Goal: Task Accomplishment & Management: Complete application form

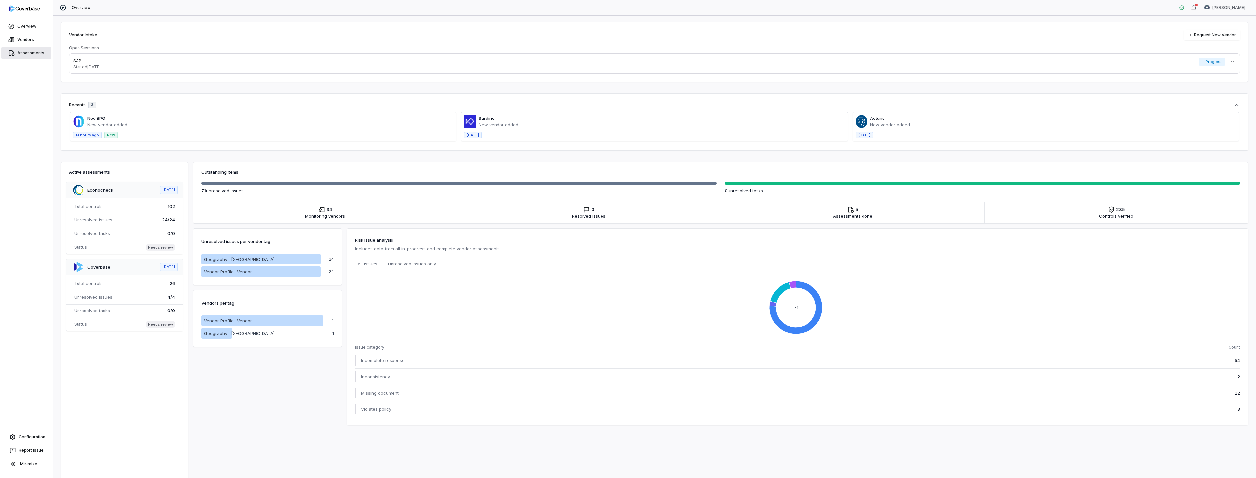
click at [24, 54] on link "Assessments" at bounding box center [26, 53] width 50 height 12
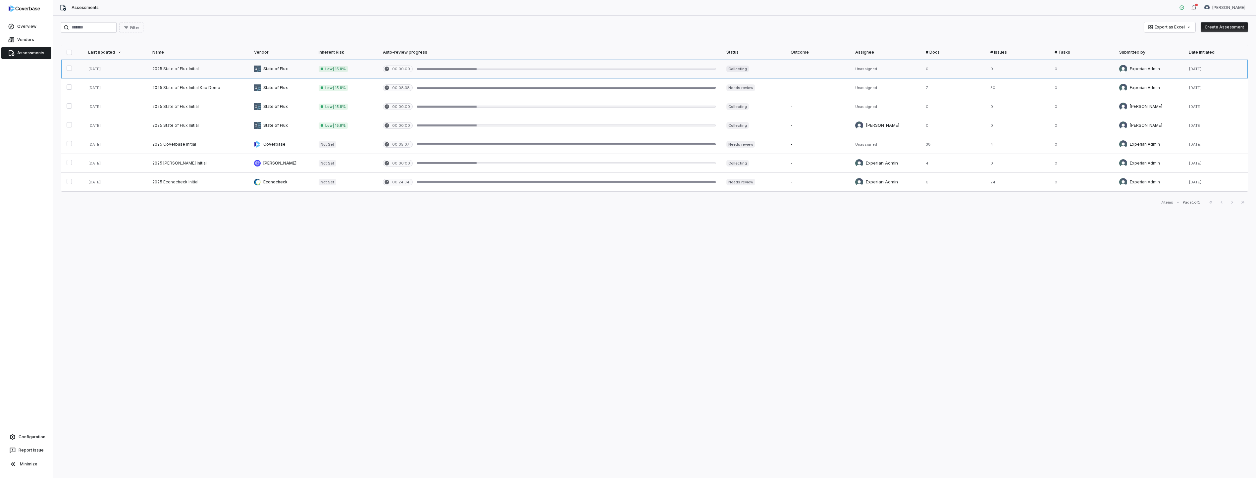
click at [190, 69] on link at bounding box center [198, 69] width 102 height 19
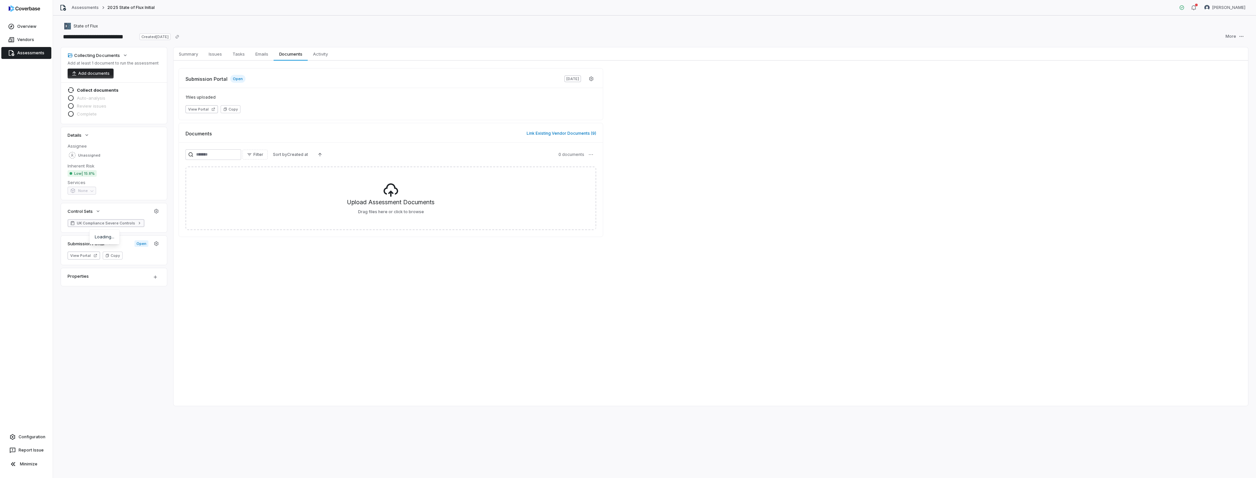
click at [139, 224] on icon at bounding box center [139, 223] width 5 height 5
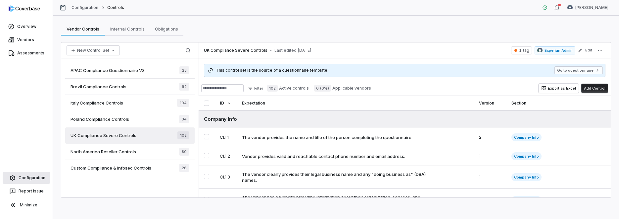
click at [26, 176] on link "Configuration" at bounding box center [26, 178] width 47 height 12
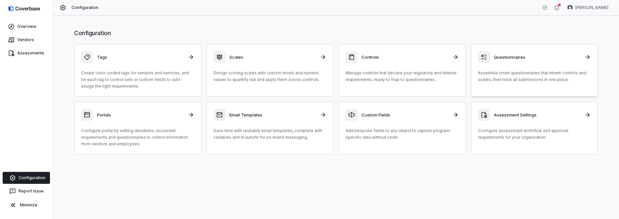
click at [446, 55] on h3 "Questionnaires" at bounding box center [537, 57] width 87 height 6
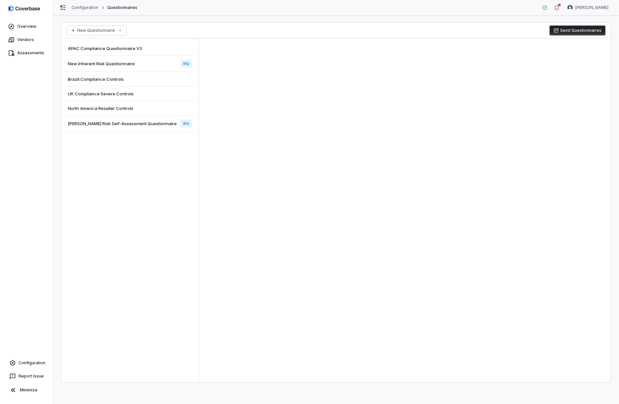
drag, startPoint x: 27, startPoint y: 27, endPoint x: 25, endPoint y: 33, distance: 6.3
click at [27, 27] on link "Overview" at bounding box center [26, 27] width 50 height 12
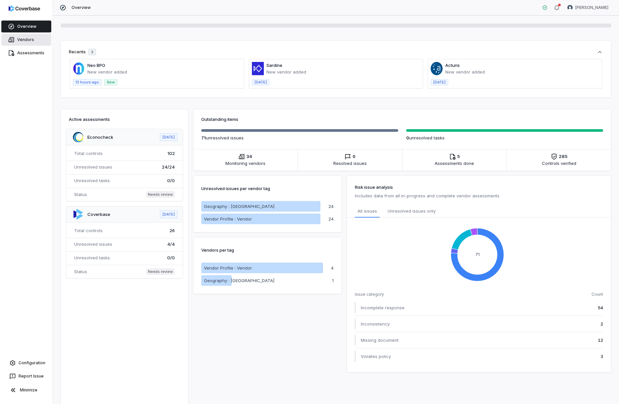
click at [23, 38] on link "Vendors" at bounding box center [26, 40] width 50 height 12
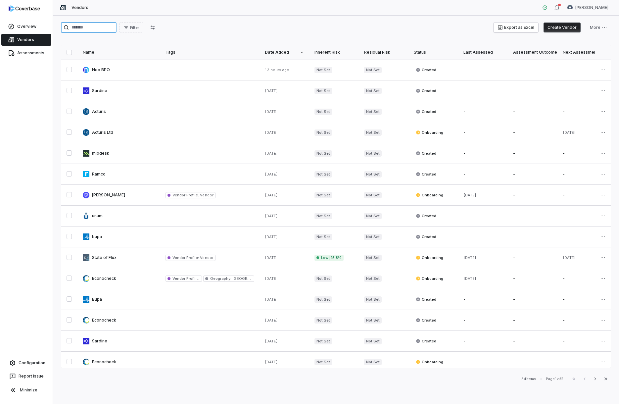
click at [89, 28] on input "search" at bounding box center [89, 27] width 56 height 11
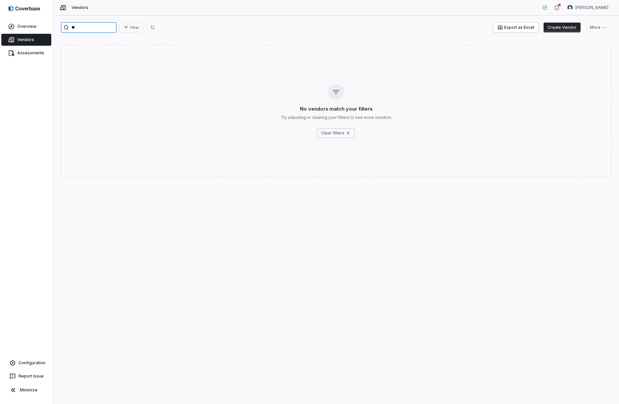
type input "*"
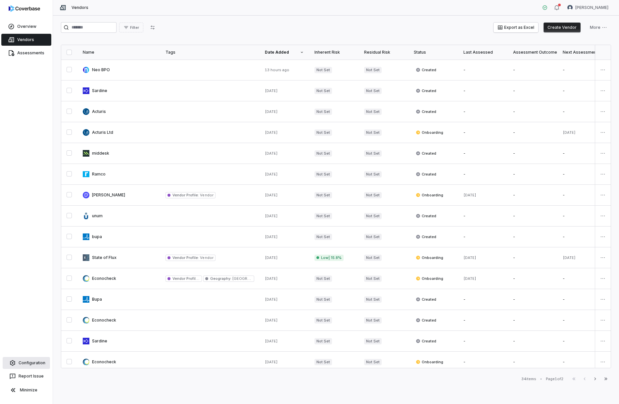
click at [39, 365] on link "Configuration" at bounding box center [26, 363] width 47 height 12
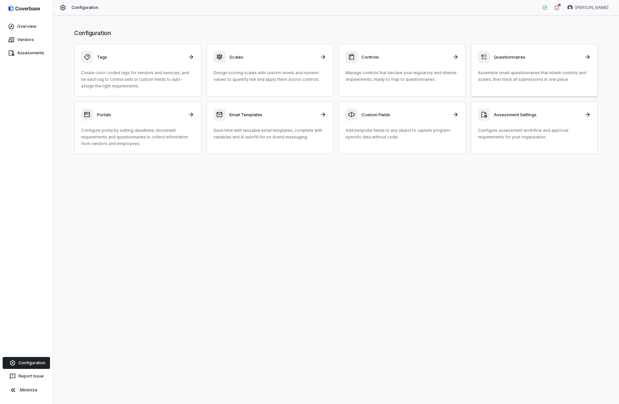
click at [446, 58] on h3 "Questionnaires" at bounding box center [537, 57] width 87 height 6
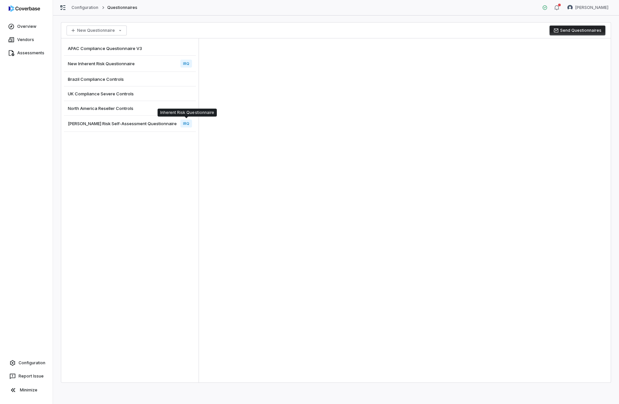
click at [187, 123] on span "IRQ" at bounding box center [187, 124] width 12 height 8
click at [144, 124] on span "[PERSON_NAME] Risk Self-Assessment Questionnaire" at bounding box center [122, 124] width 109 height 6
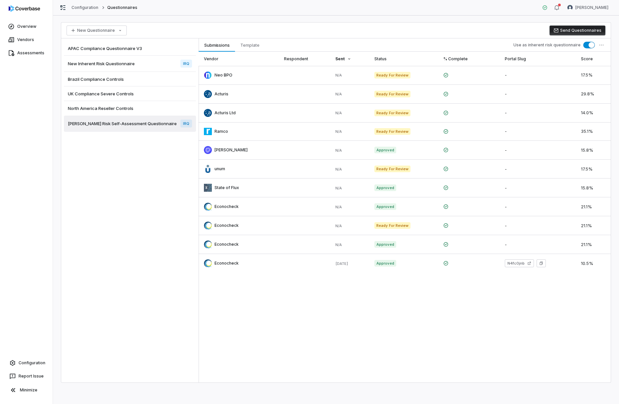
click at [120, 64] on span "New Inherent Risk Questionnaire" at bounding box center [101, 64] width 67 height 6
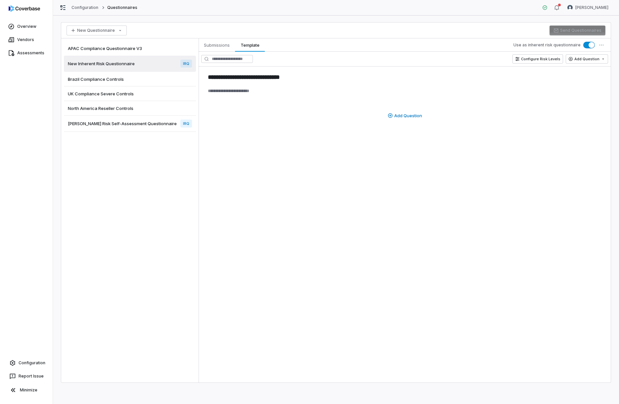
click at [118, 122] on span "[PERSON_NAME] Risk Self-Assessment Questionnaire" at bounding box center [122, 124] width 109 height 6
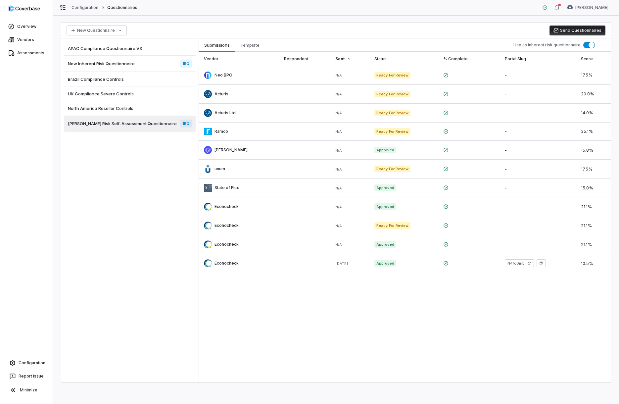
type textarea "*"
